Goal: Task Accomplishment & Management: Manage account settings

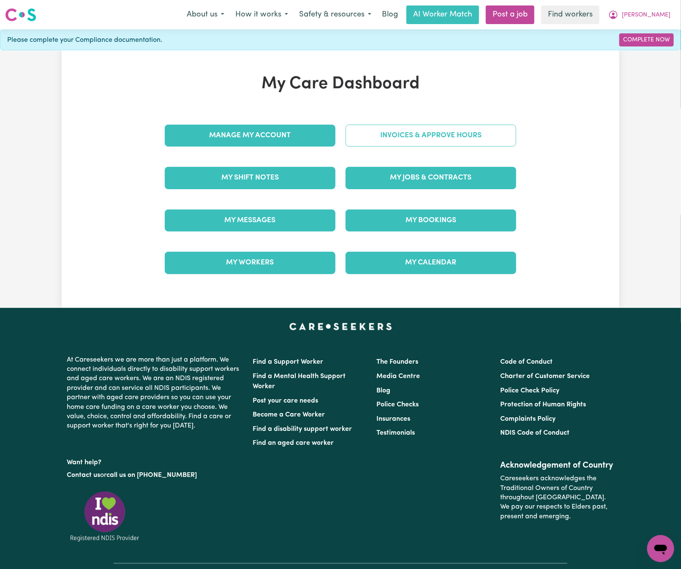
click at [366, 140] on link "Invoices & Approve Hours" at bounding box center [430, 136] width 171 height 22
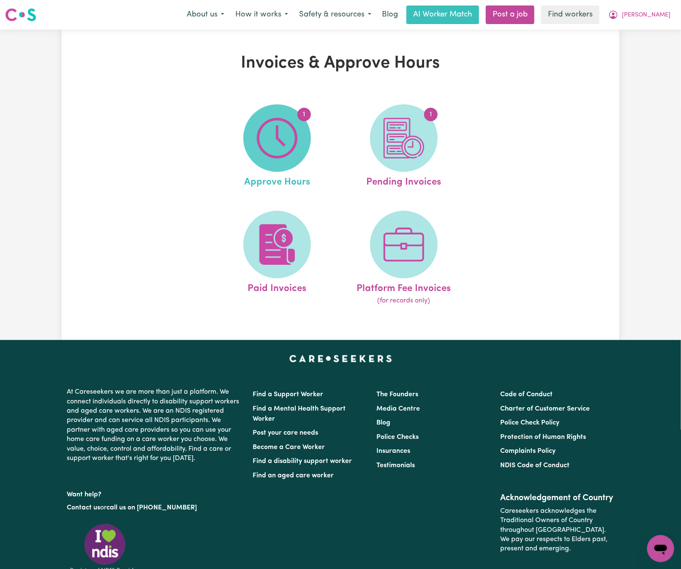
click at [272, 138] on img at bounding box center [277, 138] width 41 height 41
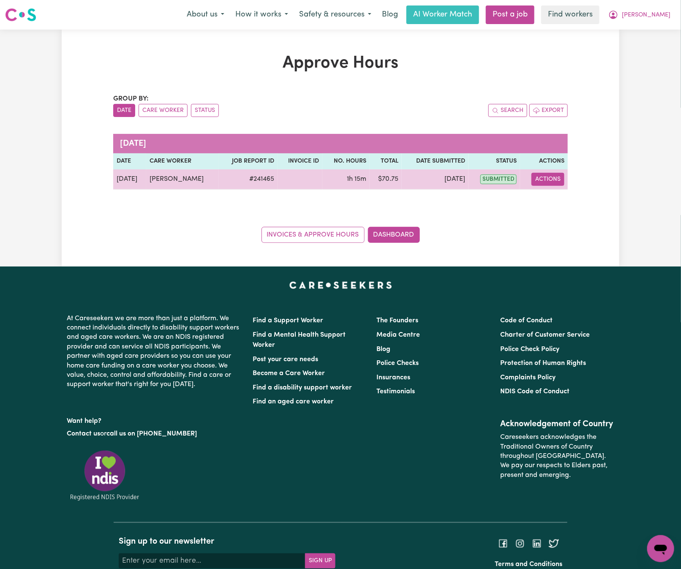
click at [557, 174] on button "Actions" at bounding box center [547, 179] width 33 height 13
click at [564, 198] on link "View Job Report" at bounding box center [569, 199] width 72 height 17
select select "pm"
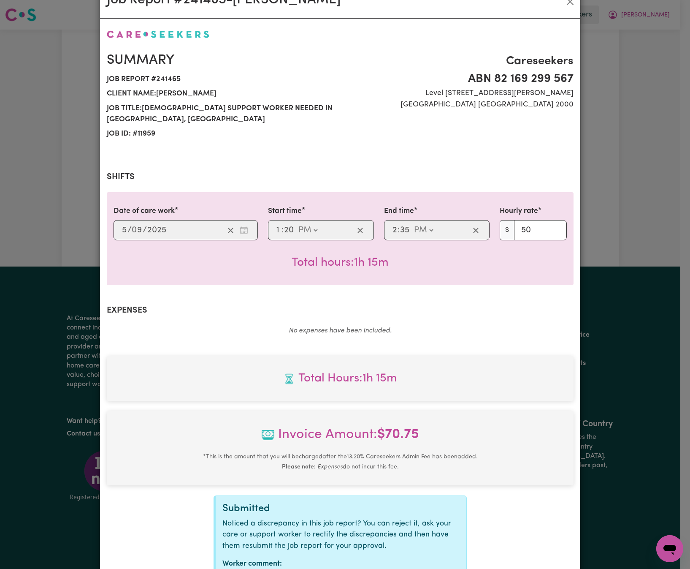
scroll to position [95, 0]
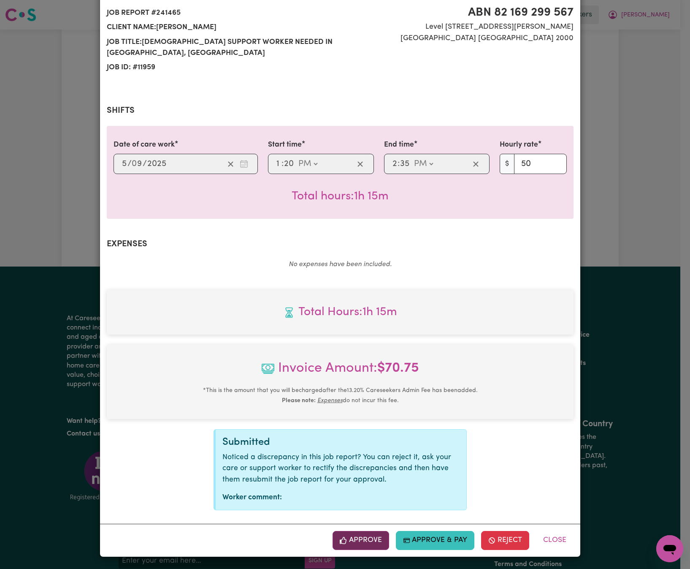
click at [370, 534] on button "Approve" at bounding box center [361, 540] width 57 height 19
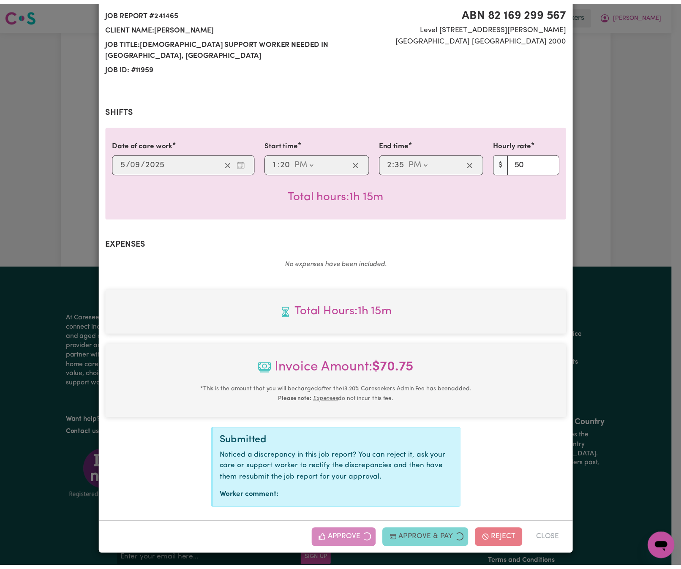
scroll to position [0, 0]
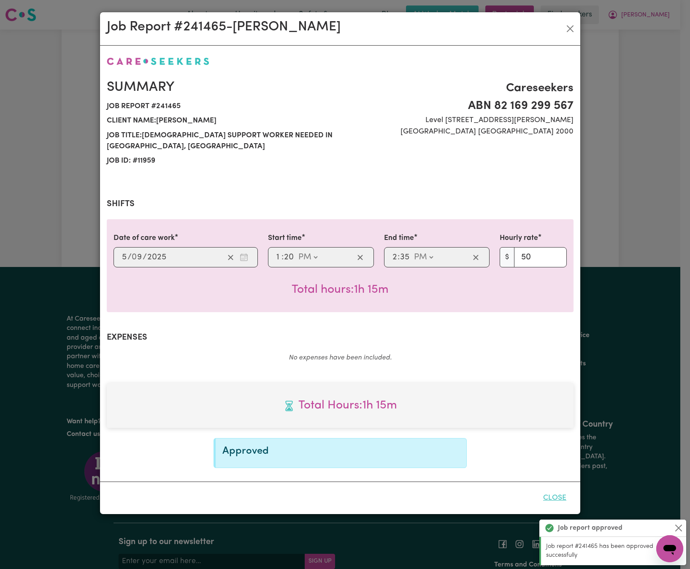
click at [558, 499] on button "Close" at bounding box center [555, 497] width 38 height 19
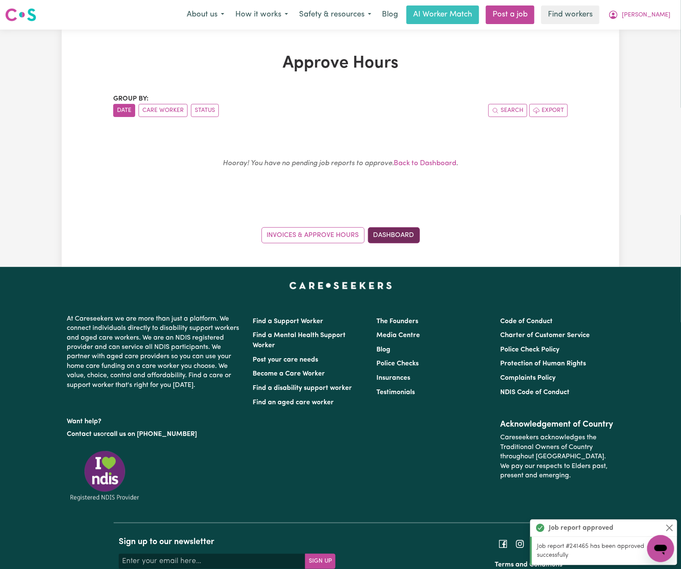
click at [408, 239] on link "Dashboard" at bounding box center [394, 235] width 52 height 16
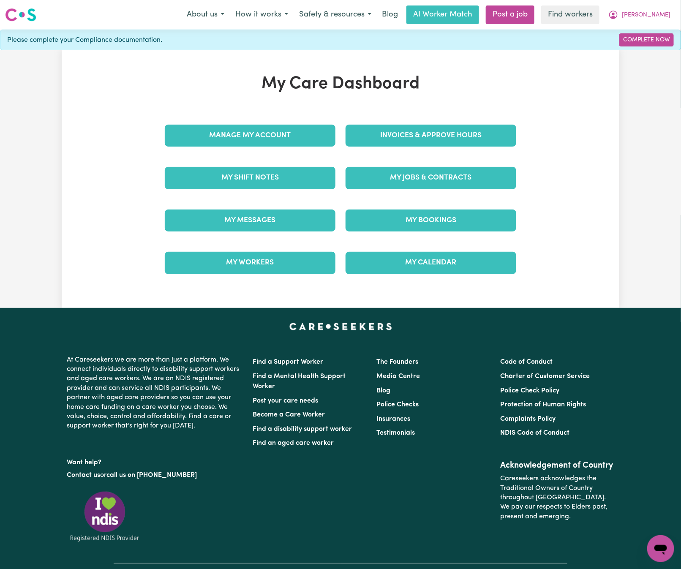
click at [457, 149] on div "Invoices & Approve Hours" at bounding box center [430, 135] width 181 height 42
click at [462, 138] on link "Invoices & Approve Hours" at bounding box center [430, 136] width 171 height 22
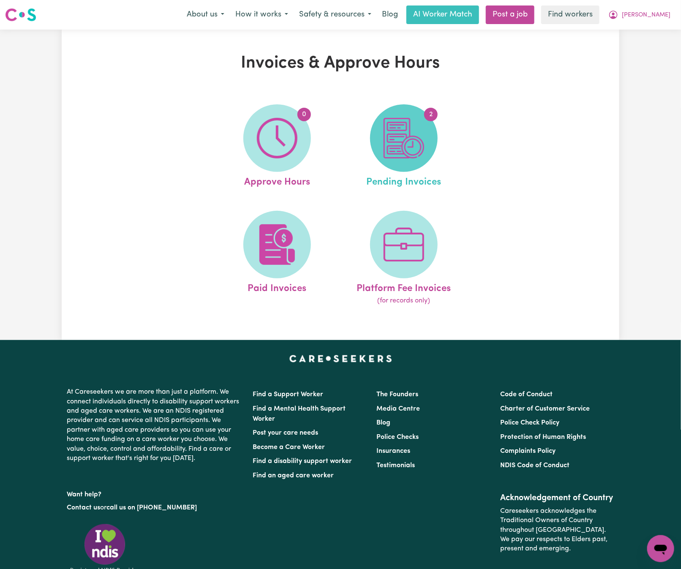
click at [417, 149] on img at bounding box center [403, 138] width 41 height 41
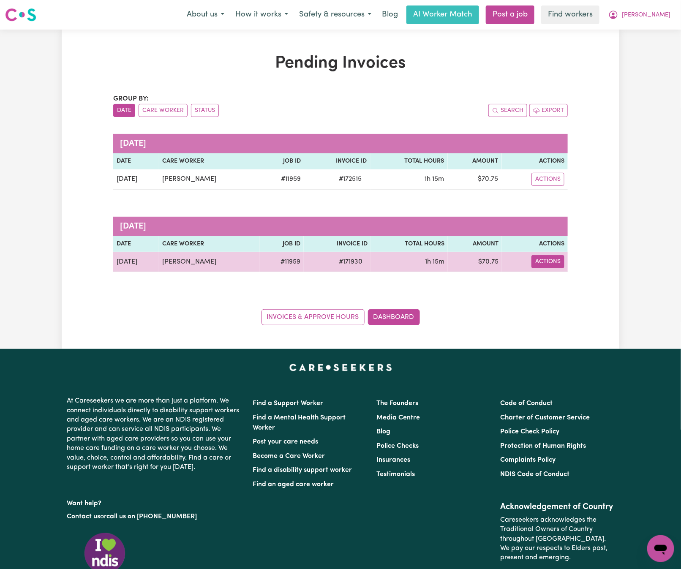
click at [550, 264] on button "Actions" at bounding box center [547, 261] width 33 height 13
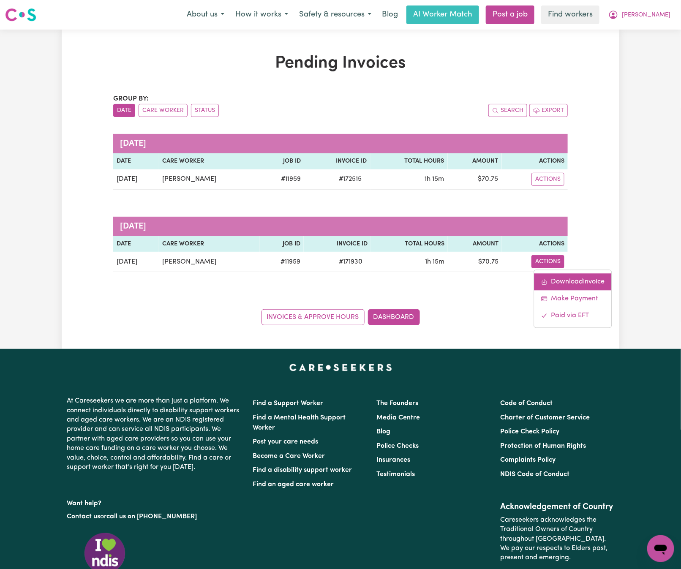
click at [558, 284] on link "Download Invoice" at bounding box center [572, 282] width 77 height 17
drag, startPoint x: 577, startPoint y: 210, endPoint x: 559, endPoint y: 191, distance: 26.3
click at [577, 209] on div "Pending Invoices Group by: Date Care Worker Status Search Export [DATE] Date Ca…" at bounding box center [340, 189] width 557 height 272
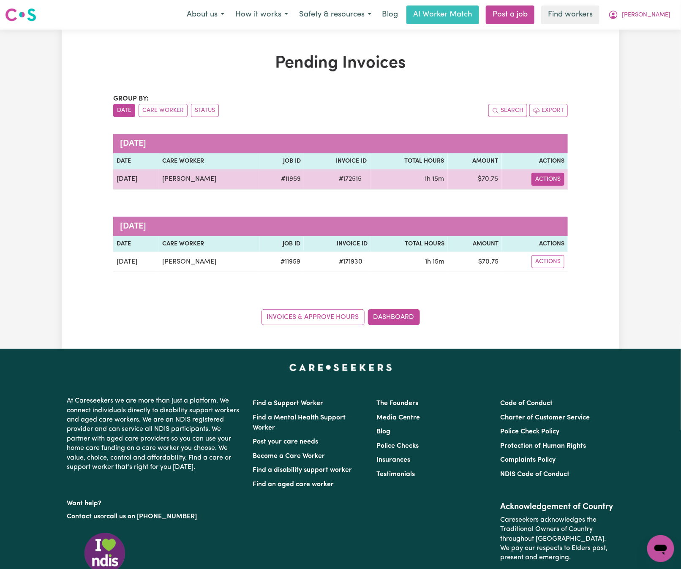
click at [548, 179] on button "Actions" at bounding box center [547, 179] width 33 height 13
click at [570, 201] on link "Download Invoice" at bounding box center [573, 199] width 77 height 17
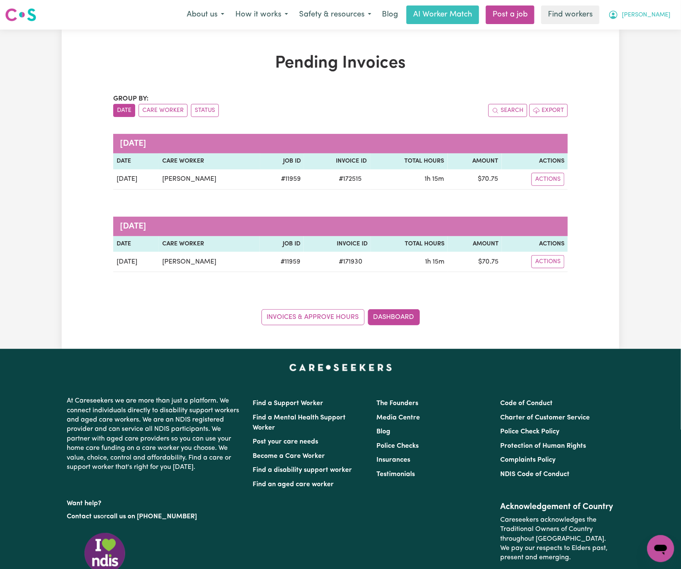
click at [660, 6] on button "[PERSON_NAME]" at bounding box center [638, 15] width 73 height 18
click at [660, 42] on link "Logout" at bounding box center [641, 49] width 67 height 16
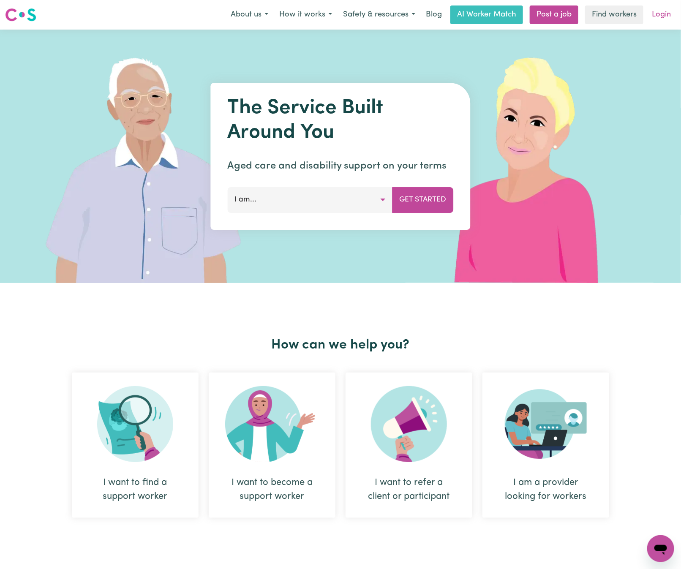
click at [662, 11] on link "Login" at bounding box center [660, 14] width 29 height 19
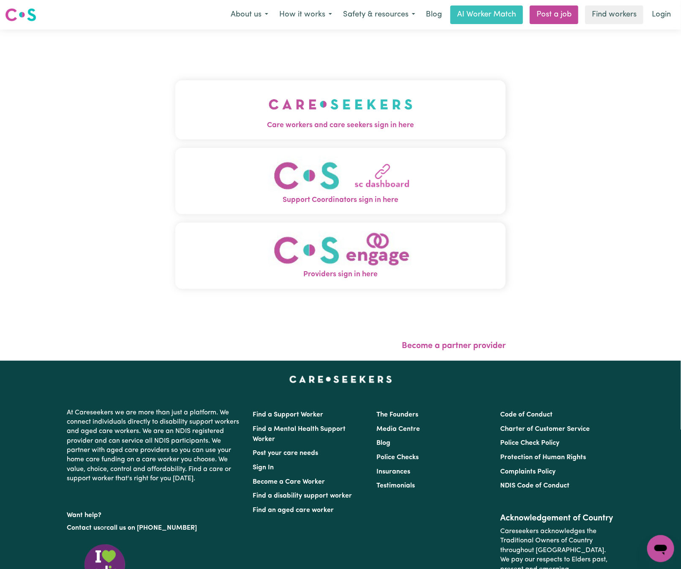
click at [282, 106] on img "Care workers and care seekers sign in here" at bounding box center [340, 104] width 144 height 31
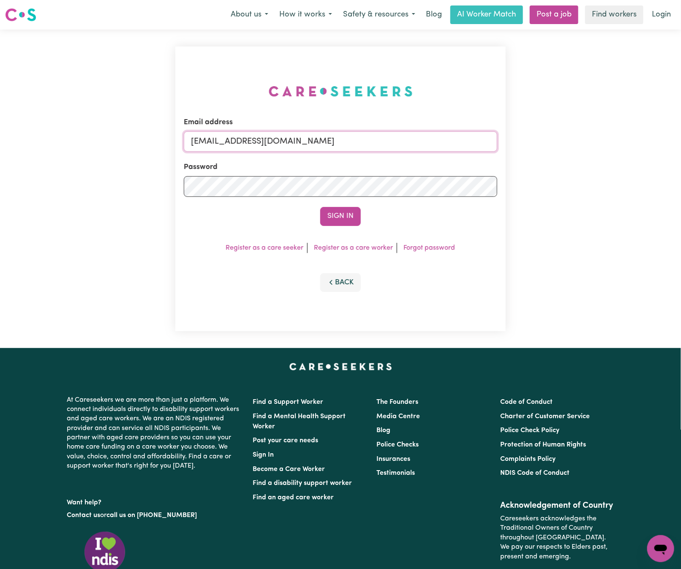
drag, startPoint x: 235, startPoint y: 139, endPoint x: 876, endPoint y: 96, distance: 642.3
click at [680, 96] on html "Menu About us How it works Safety & resources Blog AI Worker Match Post a job F…" at bounding box center [340, 341] width 681 height 683
paste input "DonnaREVOLT"
type input "[EMAIL_ADDRESS][DOMAIN_NAME]"
click at [320, 207] on button "Sign In" at bounding box center [340, 216] width 41 height 19
